Goal: Information Seeking & Learning: Learn about a topic

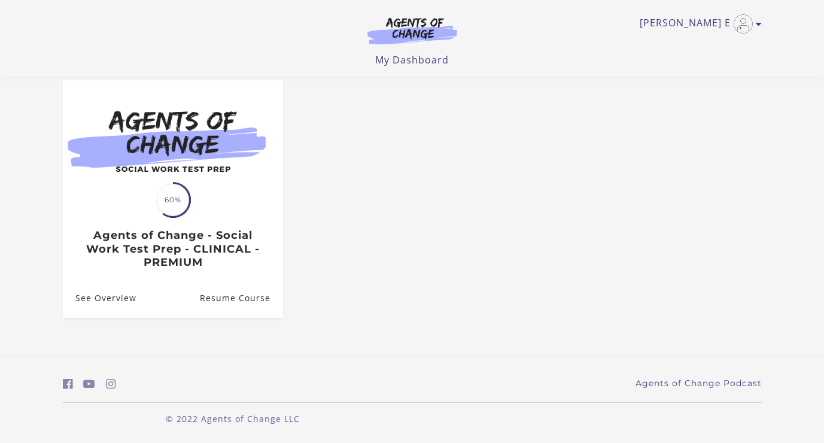
scroll to position [107, 0]
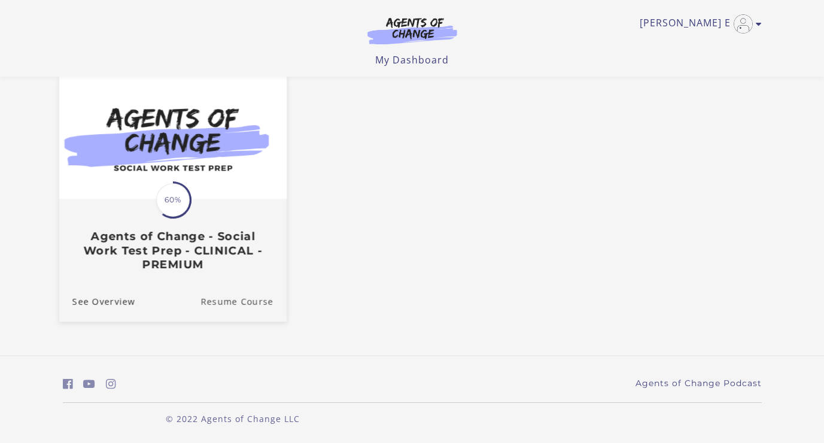
click at [248, 298] on link "Resume Course" at bounding box center [244, 301] width 86 height 40
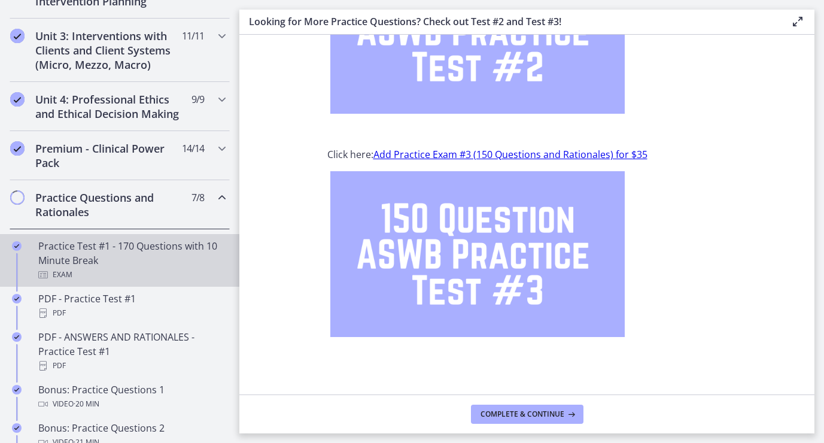
scroll to position [456, 0]
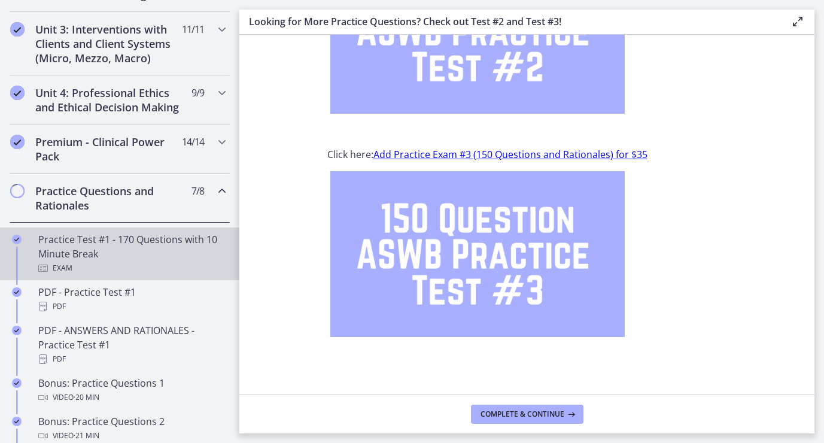
click at [100, 243] on div "Practice Test #1 - 170 Questions with 10 Minute Break Exam" at bounding box center [131, 253] width 187 height 43
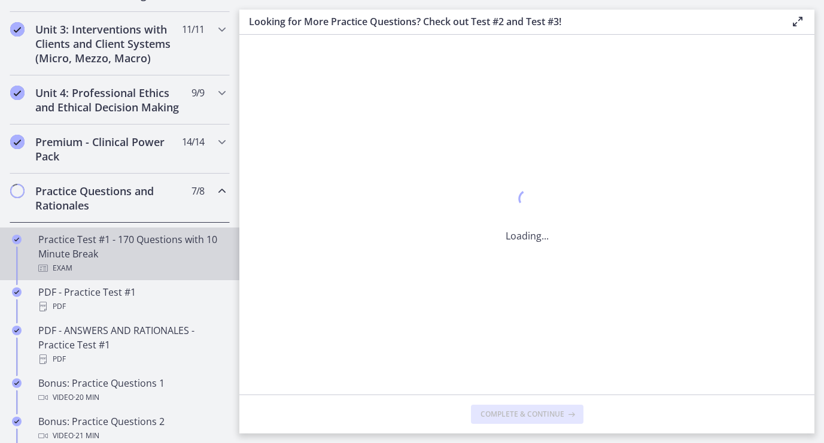
scroll to position [0, 0]
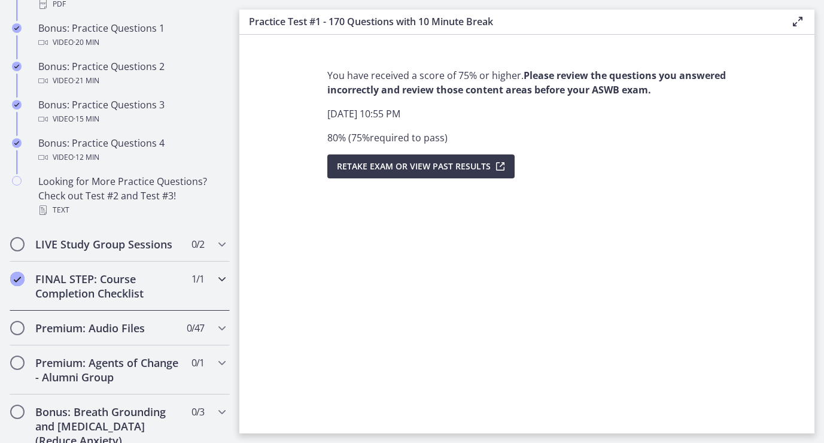
scroll to position [812, 0]
click at [110, 289] on h2 "FINAL STEP: Course Completion Checklist" at bounding box center [108, 284] width 146 height 29
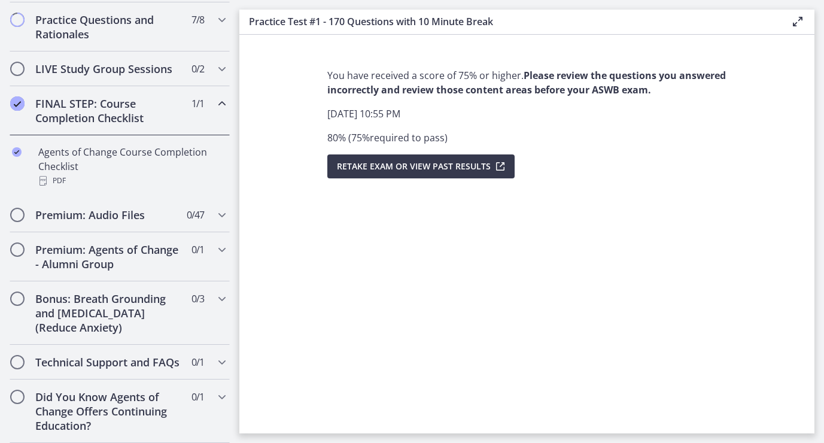
scroll to position [627, 0]
